Goal: Check status: Check status

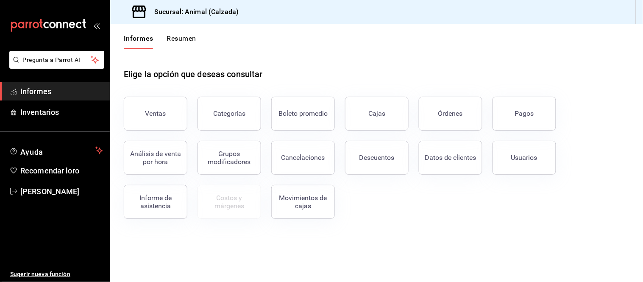
drag, startPoint x: 60, startPoint y: 92, endPoint x: 66, endPoint y: 88, distance: 6.7
click at [61, 92] on span "Informes" at bounding box center [61, 91] width 83 height 11
click at [434, 104] on button "Órdenes" at bounding box center [451, 114] width 64 height 34
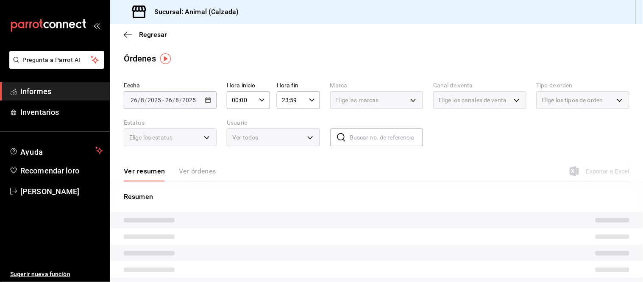
click at [193, 167] on div "Ver resumen Ver órdenes" at bounding box center [170, 174] width 92 height 15
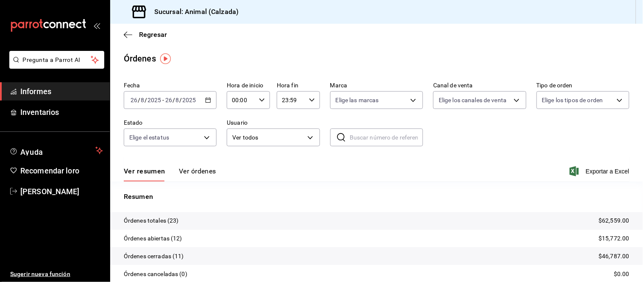
click at [186, 172] on font "Ver órdenes" at bounding box center [197, 171] width 37 height 8
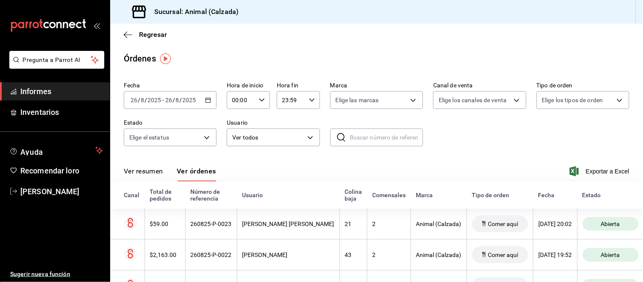
click at [259, 99] on icon "button" at bounding box center [262, 100] width 6 height 6
click at [236, 129] on font "05" at bounding box center [236, 129] width 7 height 7
type input "05:00"
click at [284, 200] on div at bounding box center [321, 141] width 643 height 282
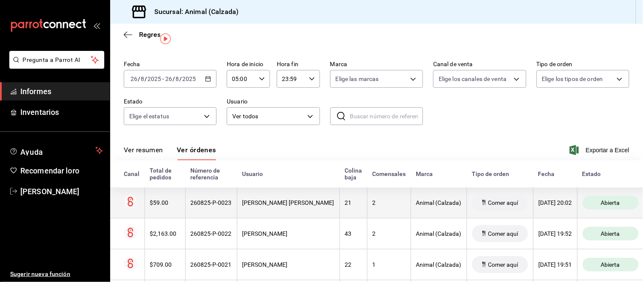
scroll to position [20, 0]
